Goal: Find specific page/section: Find specific page/section

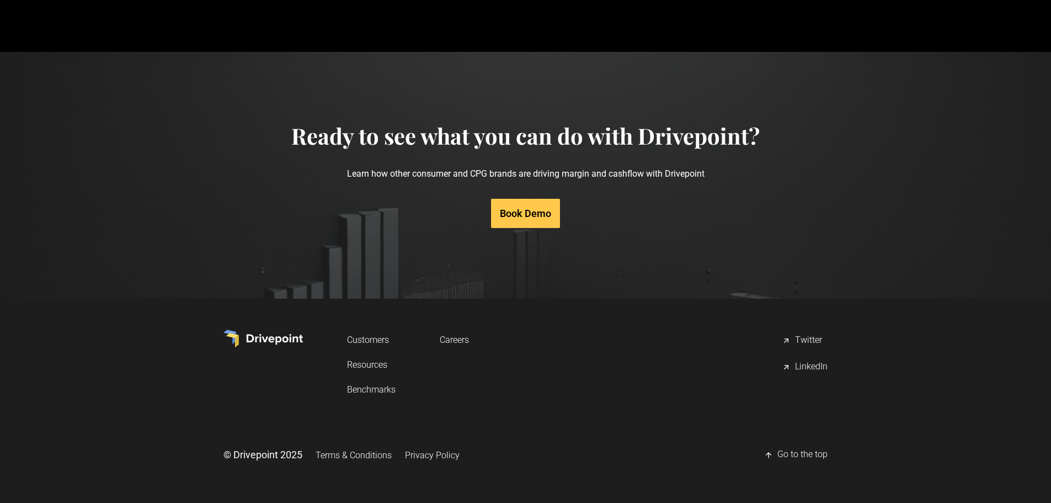
scroll to position [5271, 0]
click at [462, 339] on link "Careers" at bounding box center [454, 339] width 29 height 20
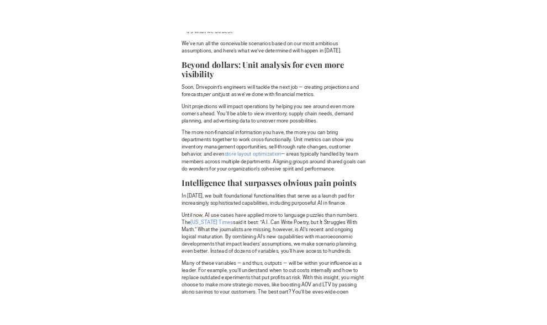
scroll to position [607, 0]
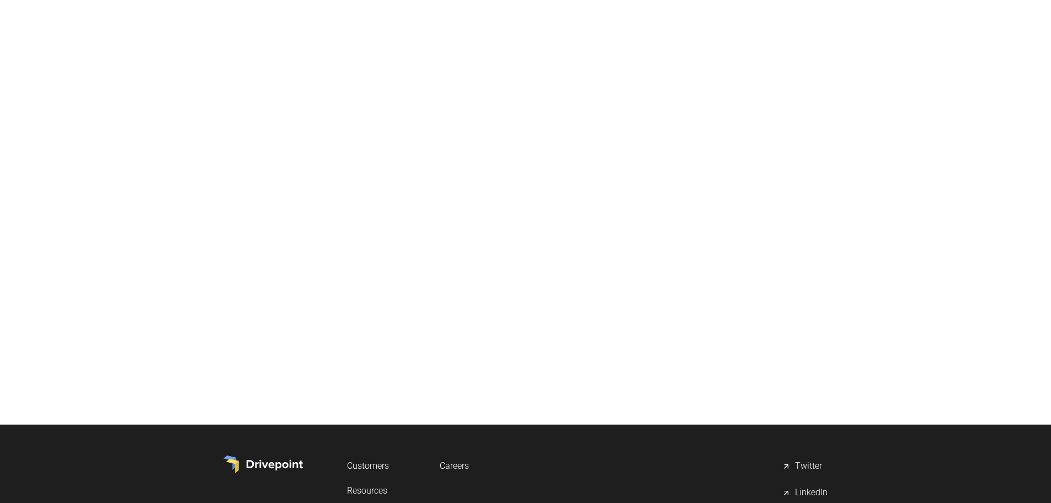
scroll to position [221, 0]
